Goal: Information Seeking & Learning: Learn about a topic

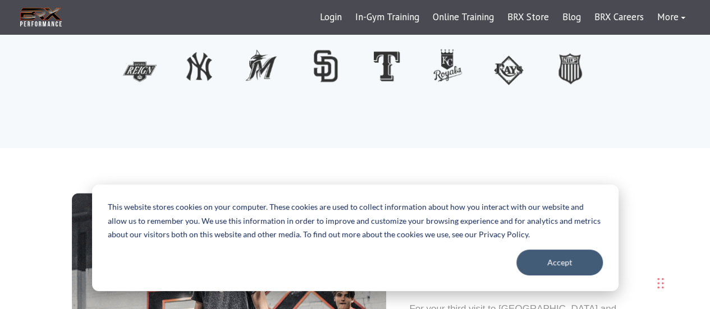
scroll to position [246, 0]
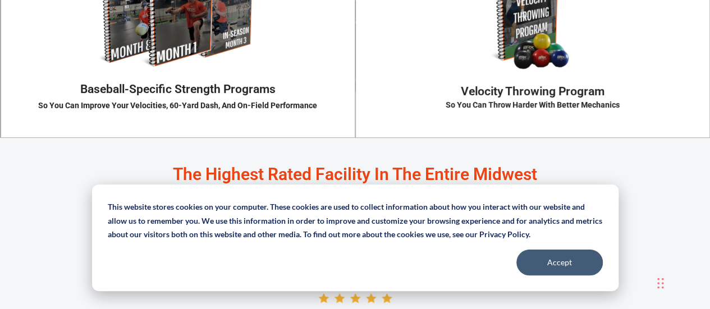
scroll to position [1914, 0]
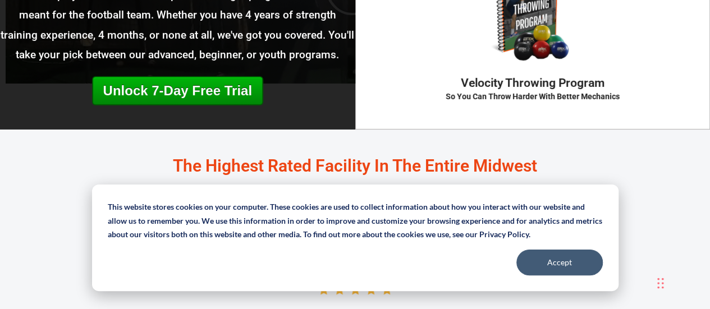
click at [297, 91] on div "BASEBALL-SPECIFIC STRENGTH PROGRAMS Baseball players need baseball-specific str…" at bounding box center [177, 31] width 355 height 148
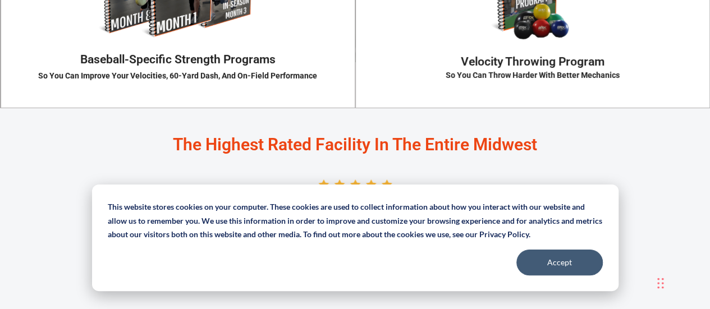
scroll to position [1944, 0]
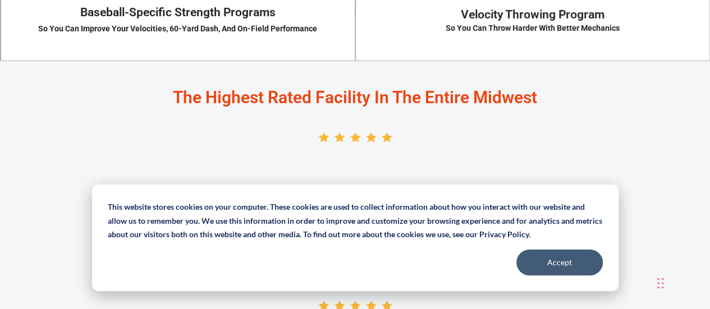
scroll to position [0, 0]
